Goal: Information Seeking & Learning: Learn about a topic

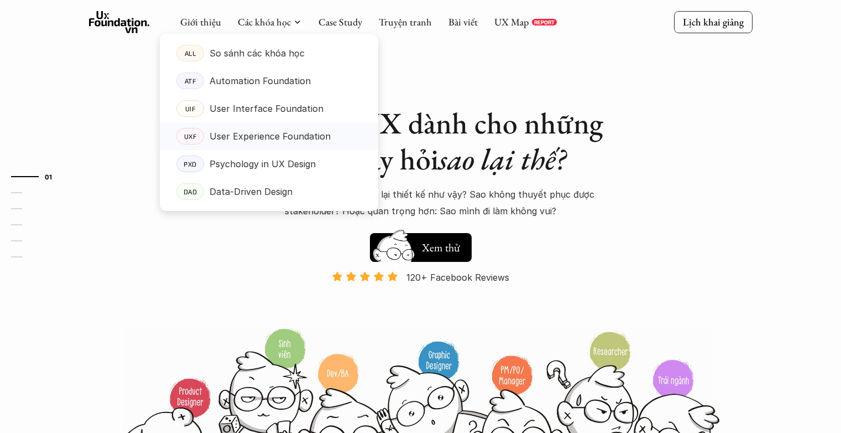
click at [265, 136] on p "User Experience Foundation" at bounding box center [270, 136] width 121 height 17
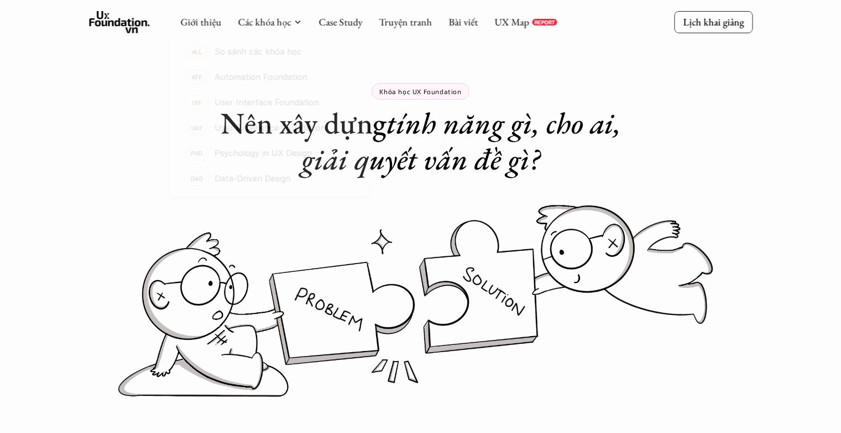
click at [321, 213] on img at bounding box center [421, 301] width 664 height 204
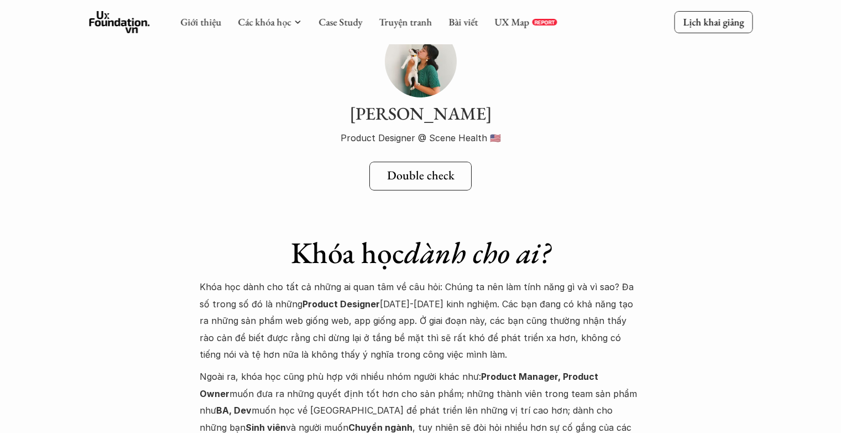
scroll to position [3958, 0]
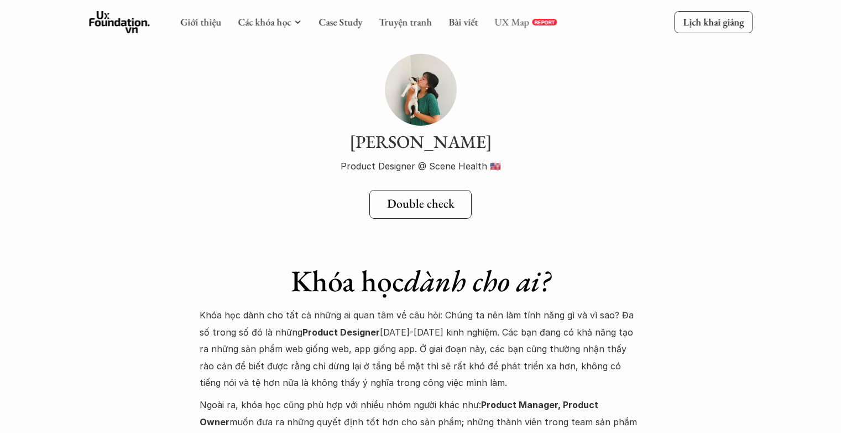
click at [513, 24] on link "UX Map" at bounding box center [511, 21] width 35 height 13
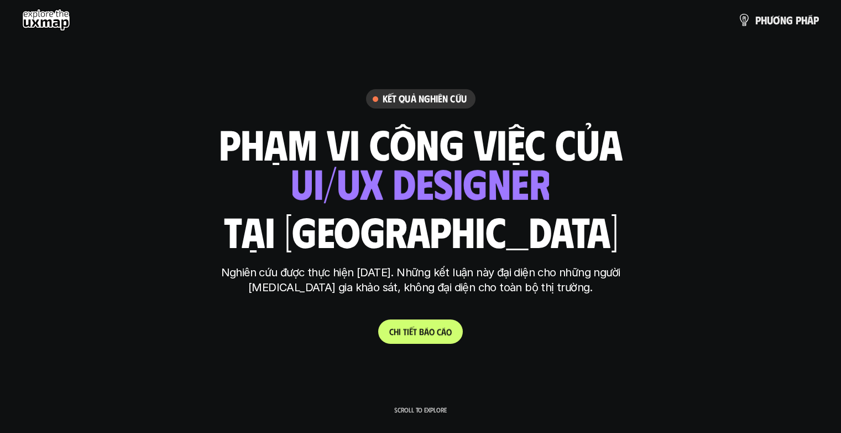
click at [425, 329] on p "C h i t i ế t b á o c á o" at bounding box center [420, 331] width 62 height 11
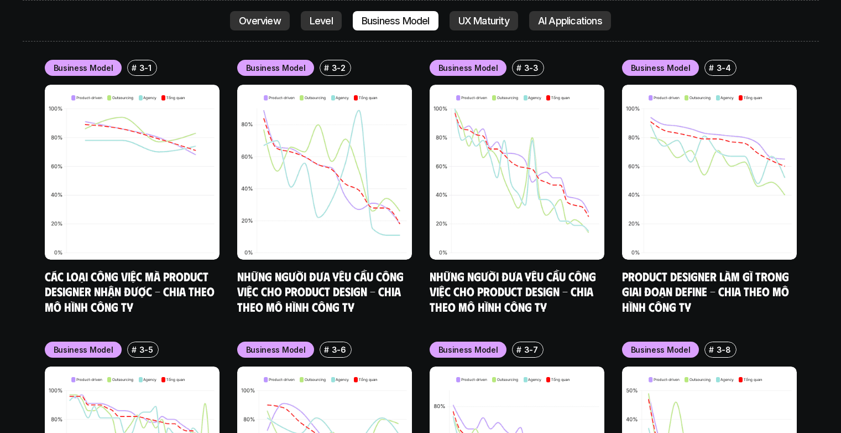
scroll to position [5321, 0]
